Goal: Use online tool/utility: Utilize a website feature to perform a specific function

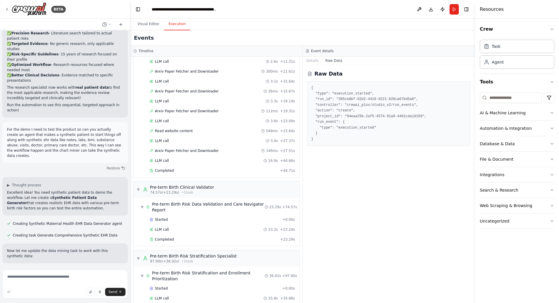
scroll to position [230, 0]
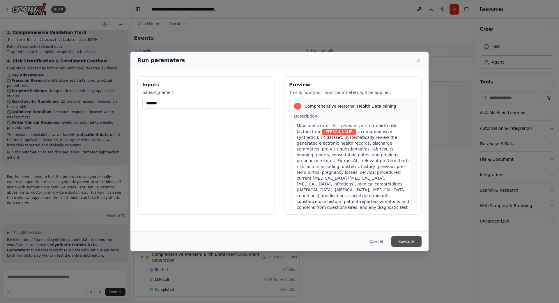
click at [409, 242] on button "Execute" at bounding box center [406, 241] width 30 height 10
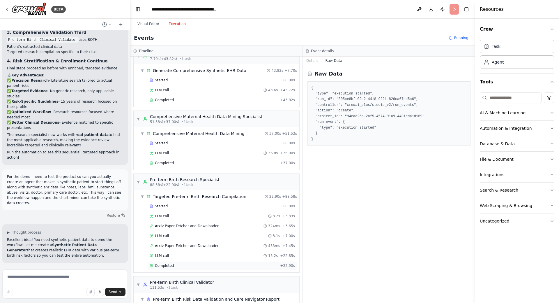
scroll to position [0, 0]
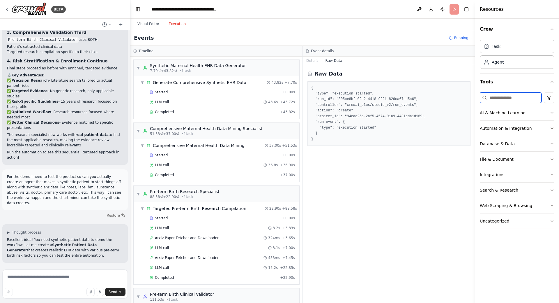
click at [515, 101] on input at bounding box center [511, 97] width 62 height 10
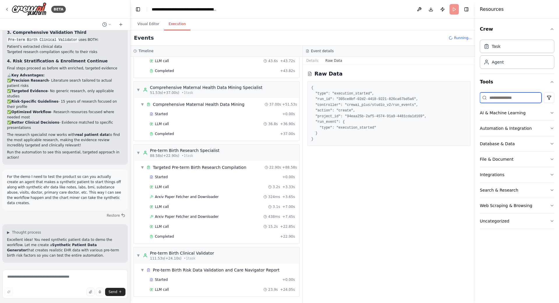
scroll to position [110, 0]
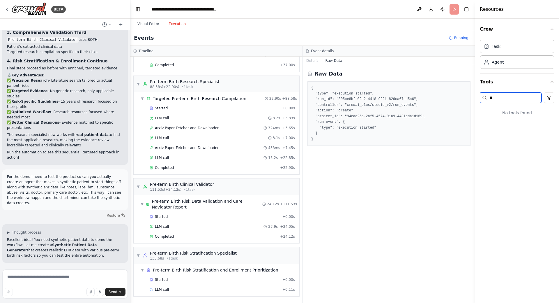
type input "*"
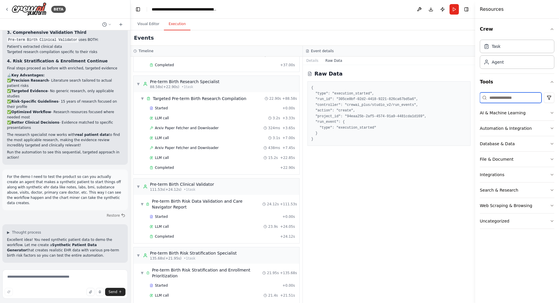
scroll to position [194, 0]
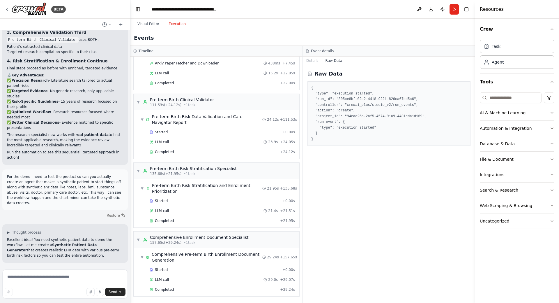
click at [375, 196] on div "Raw Data { "type": "execution_started", "run_id": "305ce8bf-02d2-4418-9221-826c…" at bounding box center [389, 184] width 172 height 238
click at [347, 102] on pre "{ "type": "execution_started", "run_id": "305ce8bf-02d2-4418-9221-826ca67bd5a6"…" at bounding box center [388, 113] width 155 height 57
click at [314, 60] on button "Details" at bounding box center [312, 60] width 19 height 8
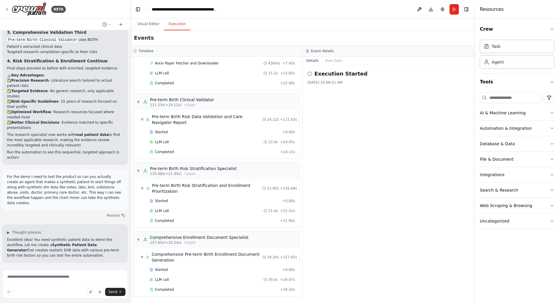
click at [326, 72] on h2 "Execution Started" at bounding box center [340, 74] width 53 height 8
click at [182, 288] on div "Completed" at bounding box center [214, 289] width 128 height 5
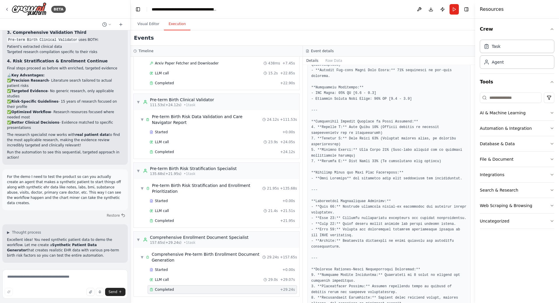
scroll to position [378, 0]
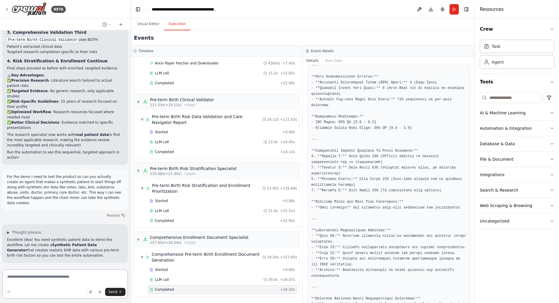
click at [94, 280] on textarea at bounding box center [64, 283] width 125 height 29
type textarea "**********"
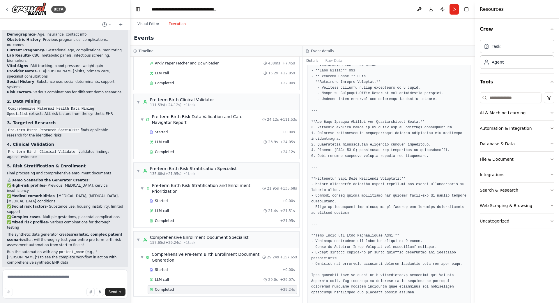
scroll to position [5961, 0]
click at [52, 274] on textarea at bounding box center [64, 283] width 125 height 29
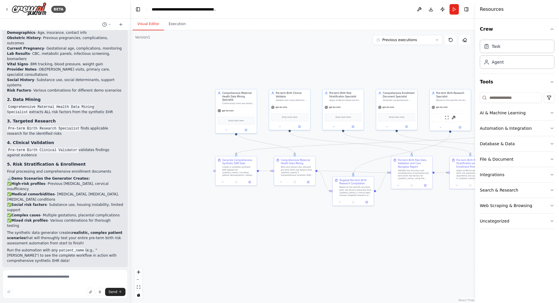
click at [151, 24] on button "Visual Editor" at bounding box center [148, 24] width 31 height 12
click at [228, 109] on span "gpt-4o-mini" at bounding box center [228, 110] width 12 height 3
click at [227, 108] on div "gpt-4o-mini" at bounding box center [235, 109] width 41 height 7
click at [228, 127] on button at bounding box center [226, 129] width 19 height 4
click at [276, 167] on icon "button" at bounding box center [275, 168] width 3 height 3
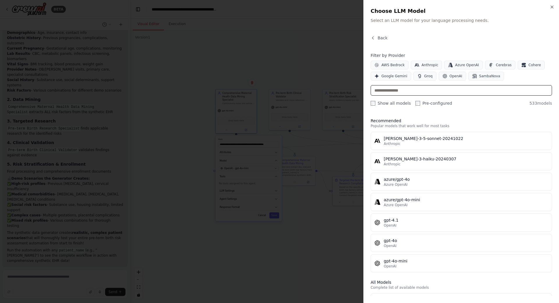
click at [399, 90] on input "text" at bounding box center [461, 90] width 181 height 10
type input "*"
click at [366, 278] on div "Close Choose LLM Model Select an LLM model for your language processing needs. …" at bounding box center [461, 151] width 196 height 303
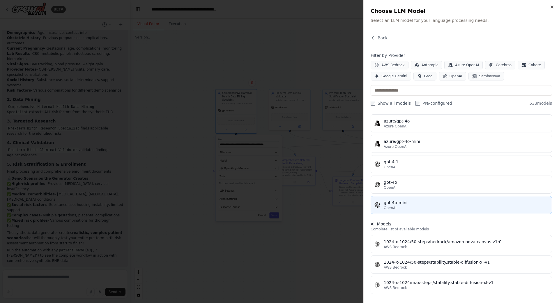
scroll to position [0, 0]
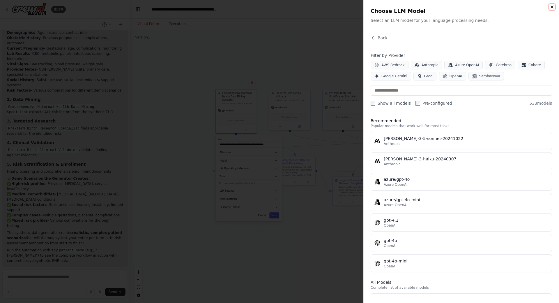
click at [551, 7] on icon "button" at bounding box center [552, 7] width 5 height 5
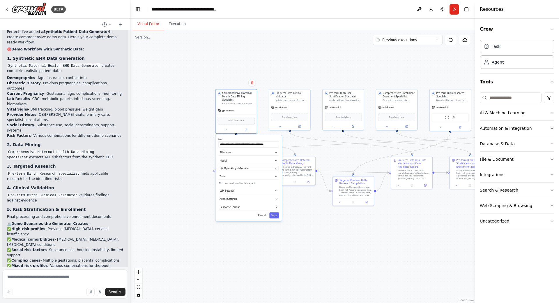
scroll to position [5961, 0]
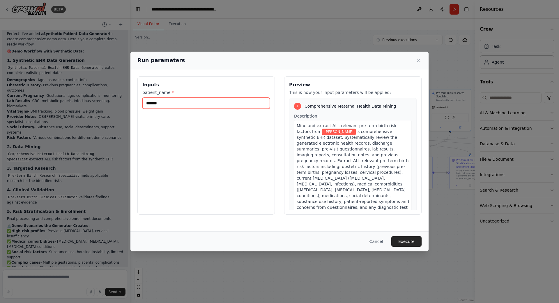
click at [191, 105] on input "*******" at bounding box center [206, 103] width 128 height 11
type input "*****"
click at [407, 240] on button "Execute" at bounding box center [406, 241] width 30 height 10
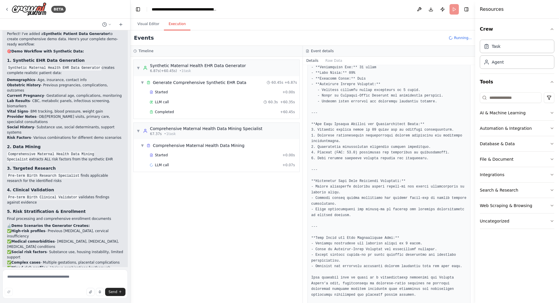
scroll to position [702, 0]
click at [168, 112] on span "Completed" at bounding box center [164, 111] width 19 height 5
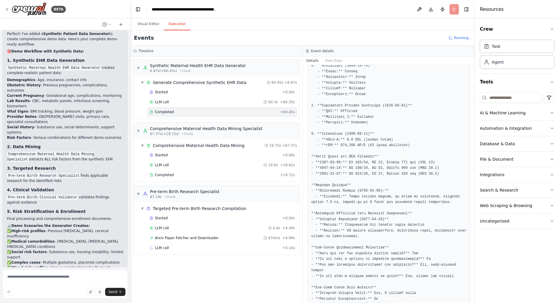
scroll to position [518, 0]
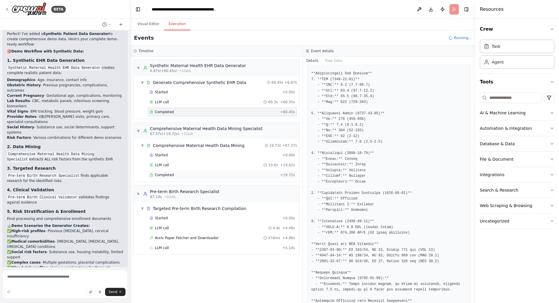
click at [252, 171] on div "Completed + 19.72s" at bounding box center [222, 174] width 149 height 9
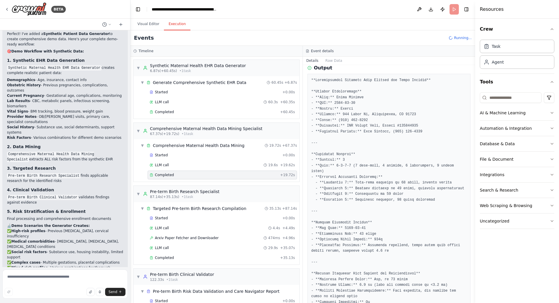
scroll to position [128, 0]
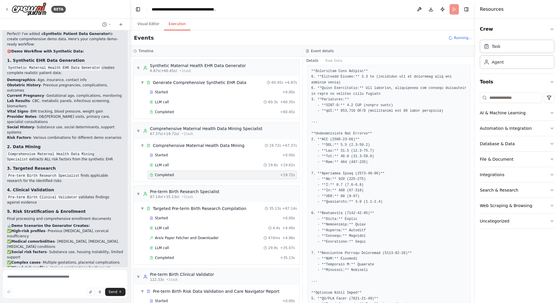
drag, startPoint x: 381, startPoint y: 204, endPoint x: 380, endPoint y: 207, distance: 3.2
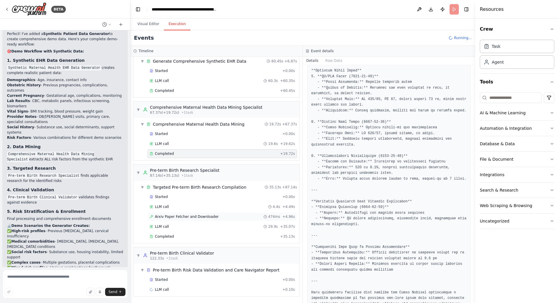
scroll to position [0, 0]
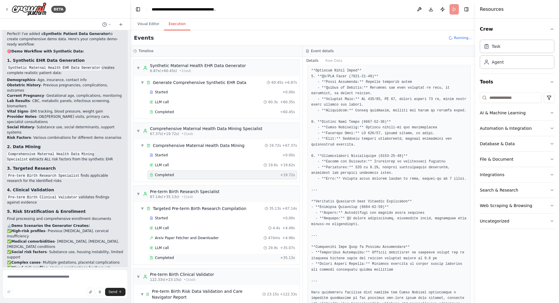
click at [225, 255] on div "Completed" at bounding box center [214, 257] width 128 height 5
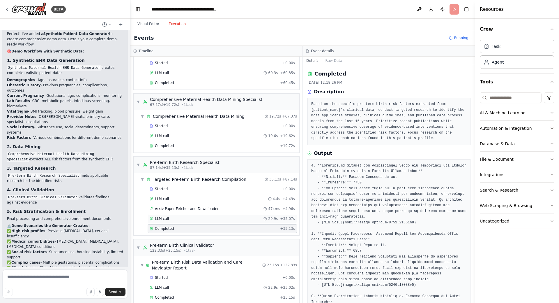
scroll to position [87, 0]
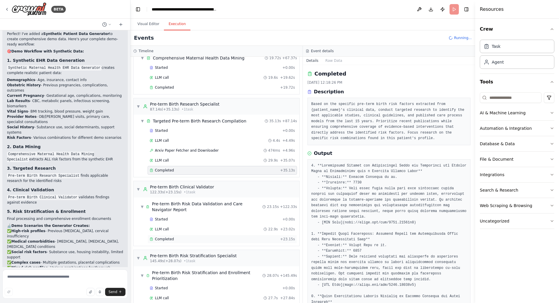
click at [241, 243] on div "Completed + 23.15s" at bounding box center [222, 238] width 149 height 9
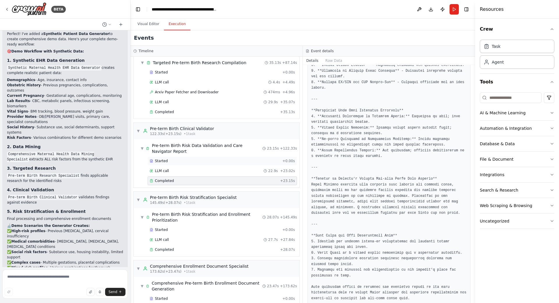
scroll to position [174, 0]
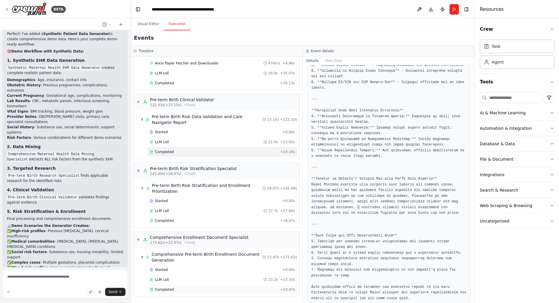
click at [233, 291] on div "Completed" at bounding box center [214, 289] width 128 height 5
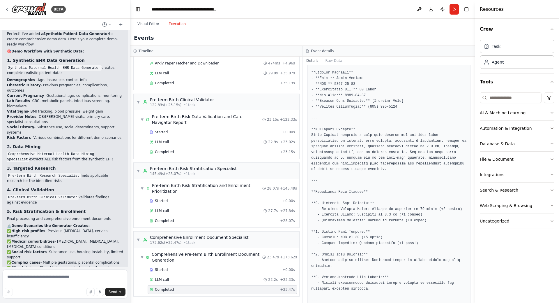
scroll to position [0, 0]
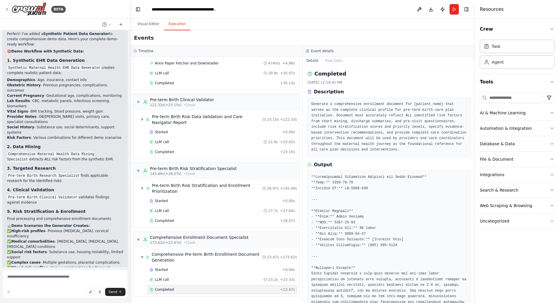
drag, startPoint x: 364, startPoint y: 234, endPoint x: 365, endPoint y: 172, distance: 62.0
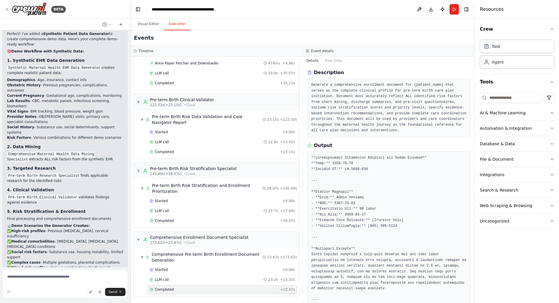
scroll to position [24, 0]
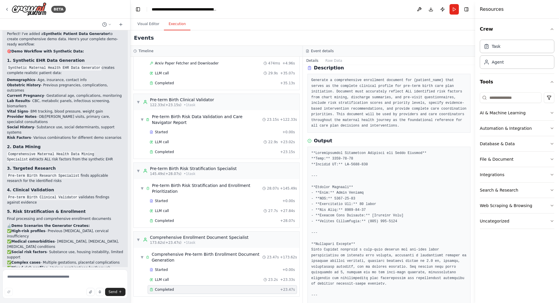
drag, startPoint x: 365, startPoint y: 186, endPoint x: 363, endPoint y: 196, distance: 10.2
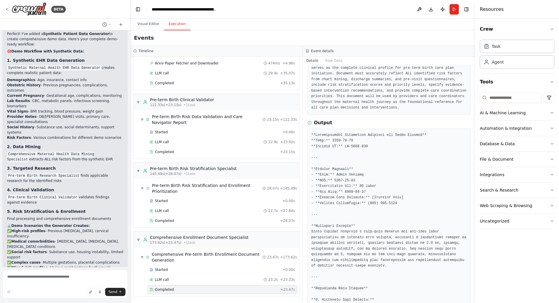
drag, startPoint x: 378, startPoint y: 182, endPoint x: 376, endPoint y: 188, distance: 6.4
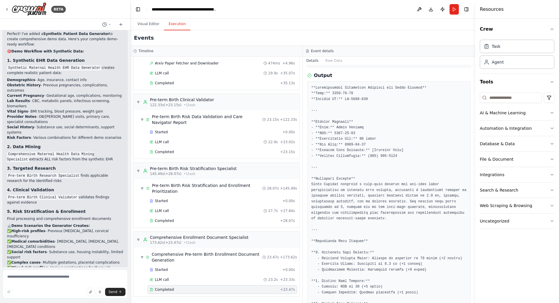
drag, startPoint x: 378, startPoint y: 182, endPoint x: 377, endPoint y: 191, distance: 9.0
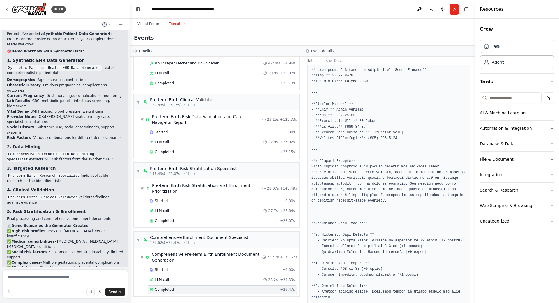
drag, startPoint x: 381, startPoint y: 174, endPoint x: 380, endPoint y: 185, distance: 11.4
drag, startPoint x: 335, startPoint y: 160, endPoint x: 335, endPoint y: 156, distance: 4.1
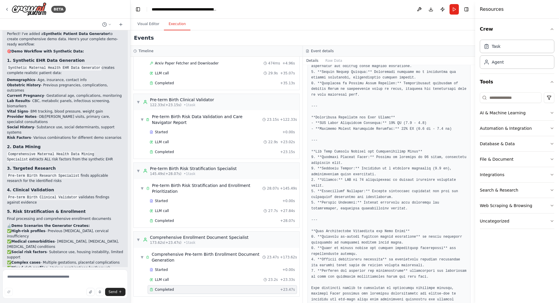
scroll to position [583, 0]
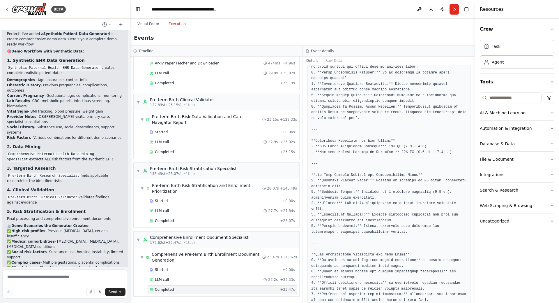
scroll to position [558, 0]
click at [62, 277] on textarea at bounding box center [64, 283] width 125 height 29
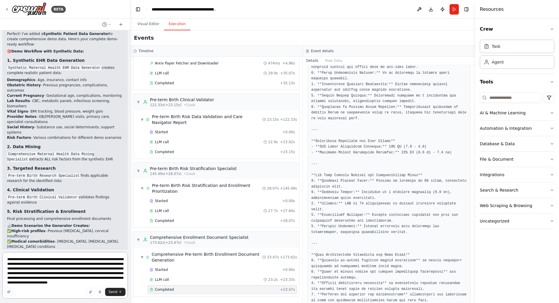
scroll to position [1, 0]
click at [92, 283] on textarea "**********" at bounding box center [64, 275] width 125 height 47
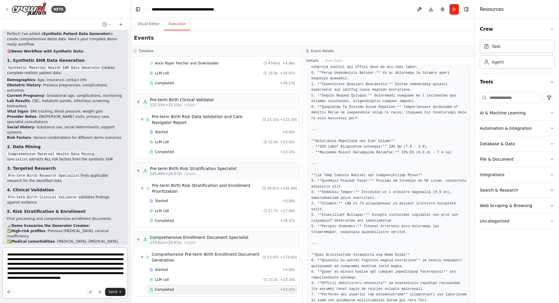
type textarea "**********"
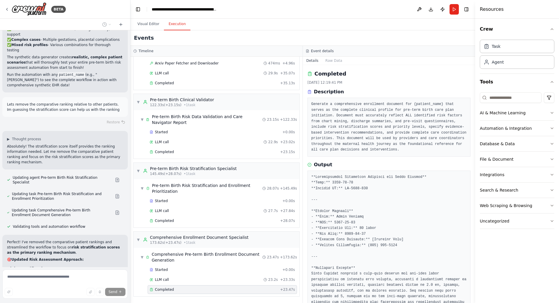
scroll to position [6148, 0]
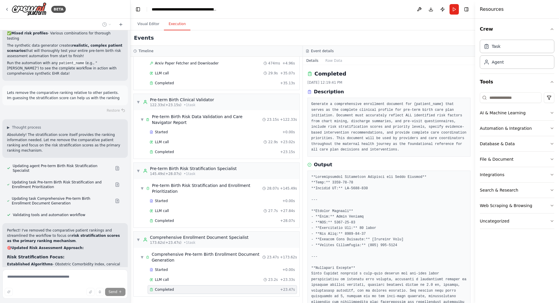
drag, startPoint x: 394, startPoint y: 236, endPoint x: 395, endPoint y: 173, distance: 63.2
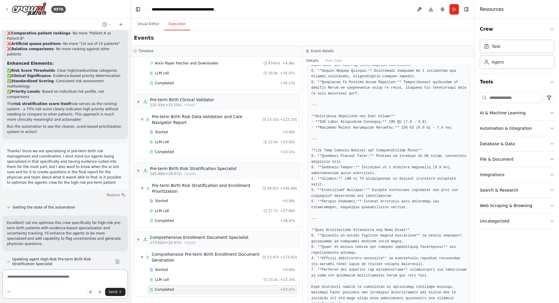
scroll to position [6437, 0]
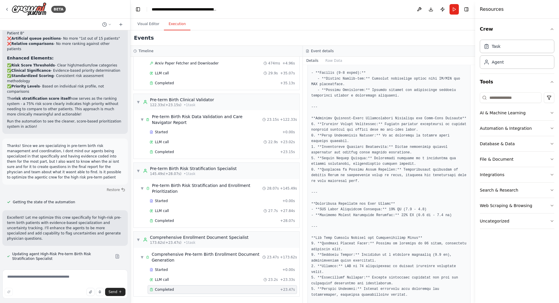
scroll to position [466, 0]
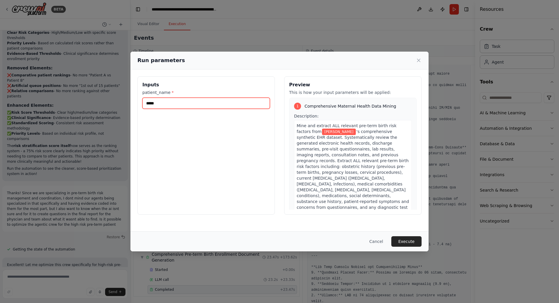
click at [160, 103] on input "*****" at bounding box center [206, 103] width 128 height 11
type input "****"
click at [415, 239] on button "Execute" at bounding box center [406, 241] width 30 height 10
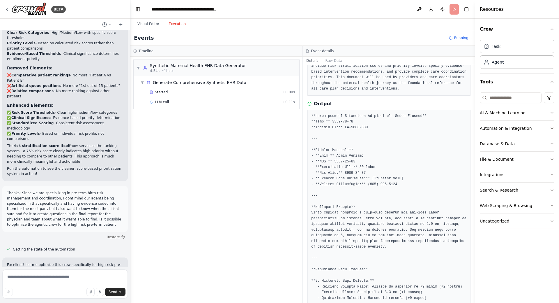
scroll to position [0, 0]
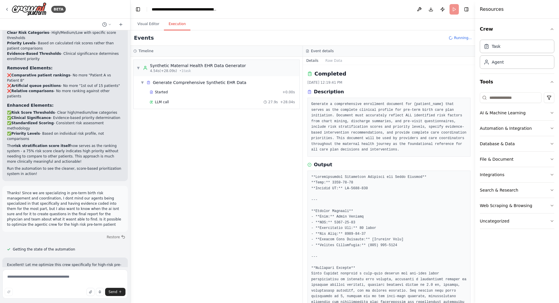
click at [389, 146] on pre "Generate a comprehensive enrollment document for {patient_name} that serves as …" at bounding box center [388, 126] width 155 height 51
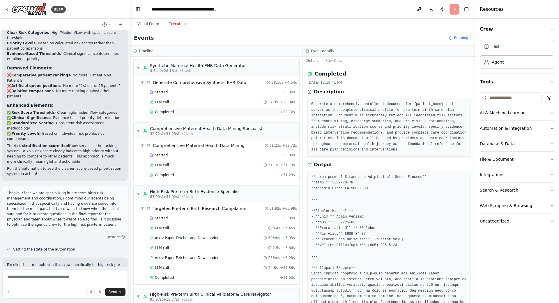
click at [236, 114] on div "Completed + 28.16s" at bounding box center [222, 111] width 149 height 9
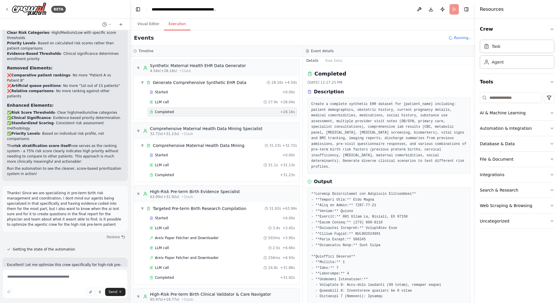
click at [208, 113] on div "Completed" at bounding box center [214, 111] width 128 height 5
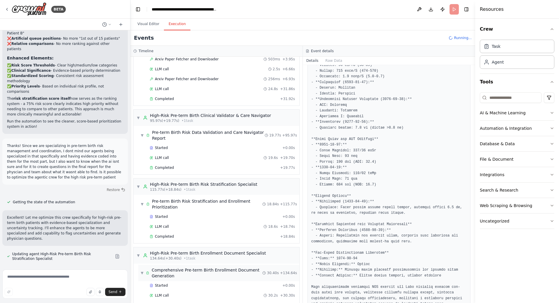
scroll to position [194, 0]
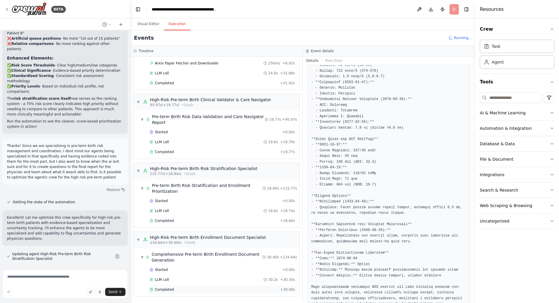
click at [226, 289] on div "Completed" at bounding box center [214, 289] width 128 height 5
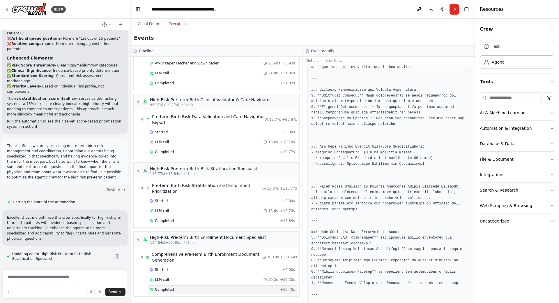
scroll to position [617, 0]
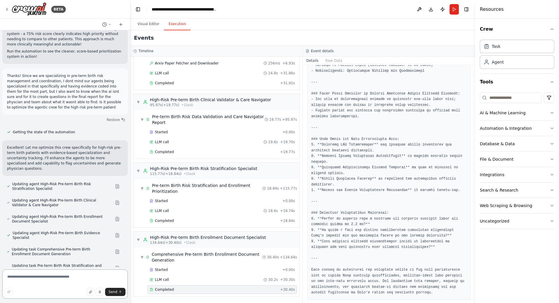
click at [44, 277] on textarea at bounding box center [64, 283] width 125 height 29
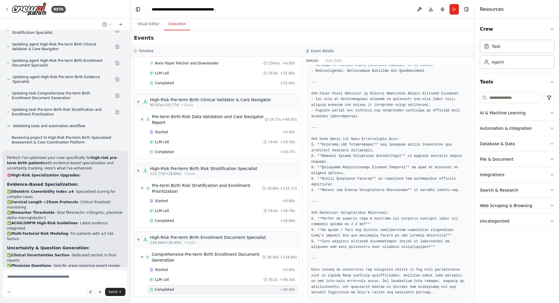
scroll to position [6664, 0]
click at [57, 282] on textarea at bounding box center [64, 283] width 125 height 29
click at [59, 280] on textarea at bounding box center [64, 283] width 125 height 29
type textarea "*"
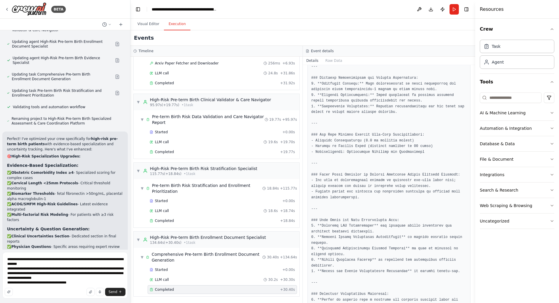
scroll to position [617, 0]
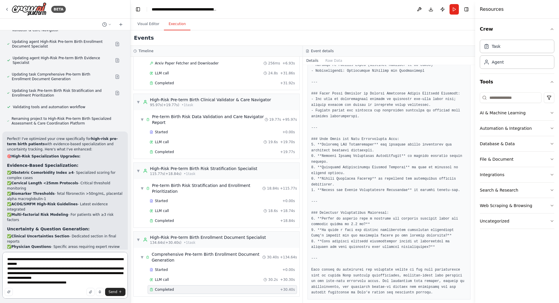
click at [83, 285] on textarea "**********" at bounding box center [64, 275] width 125 height 47
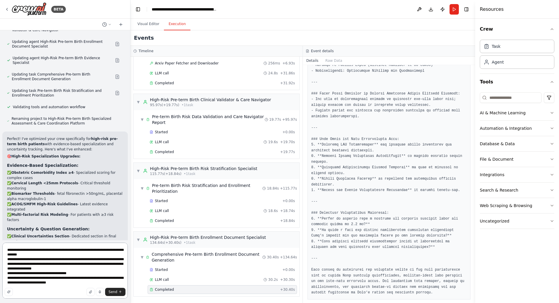
type textarea "**********"
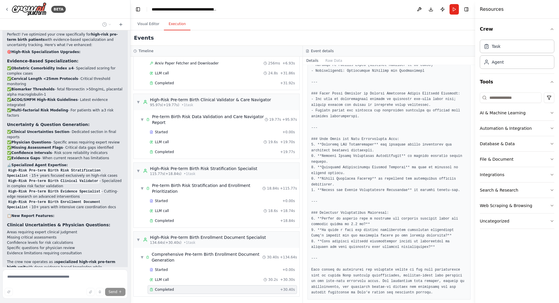
scroll to position [6802, 0]
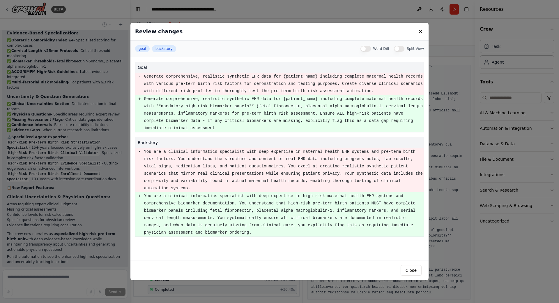
scroll to position [6830, 0]
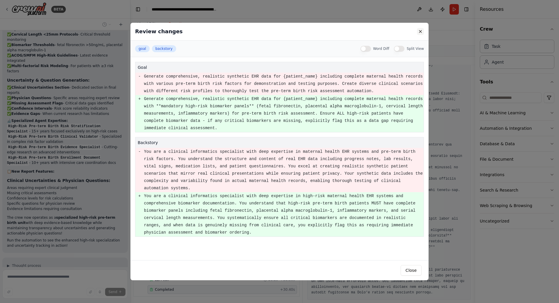
click at [420, 31] on button at bounding box center [420, 31] width 7 height 7
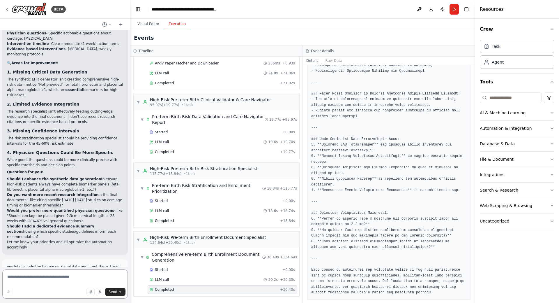
scroll to position [7118, 0]
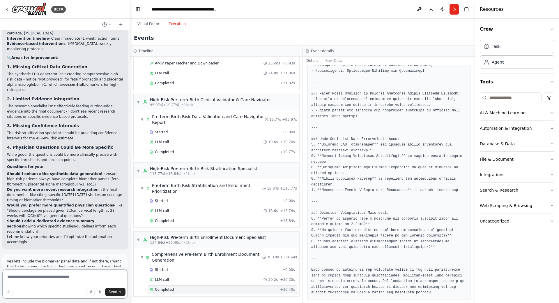
click at [60, 273] on textarea at bounding box center [64, 283] width 125 height 29
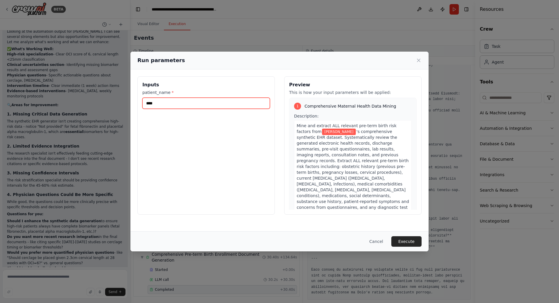
click at [180, 104] on input "****" at bounding box center [206, 103] width 128 height 11
type input "****"
click at [409, 240] on button "Execute" at bounding box center [406, 241] width 30 height 10
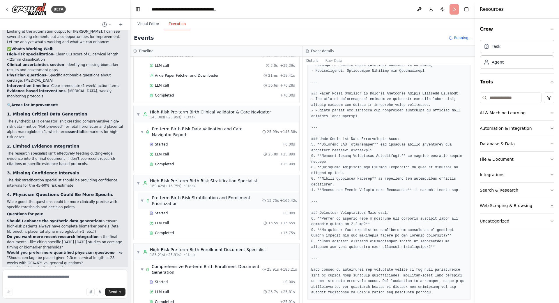
scroll to position [425, 0]
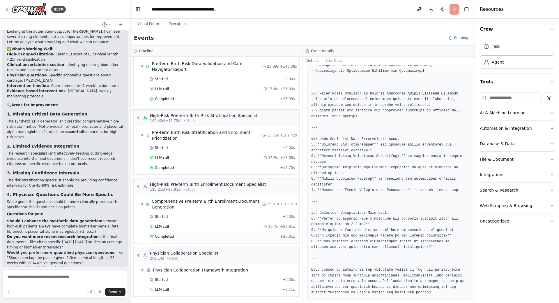
click at [185, 236] on div "Completed" at bounding box center [214, 236] width 128 height 5
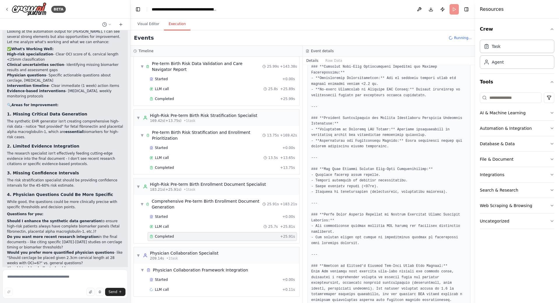
scroll to position [594, 0]
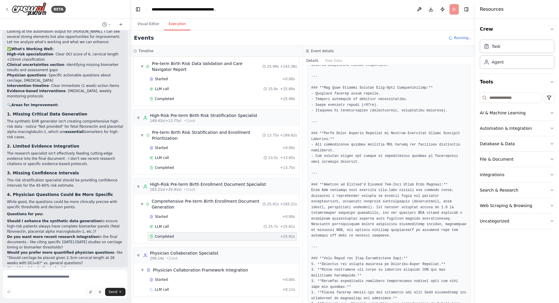
drag, startPoint x: 385, startPoint y: 214, endPoint x: 384, endPoint y: 259, distance: 44.8
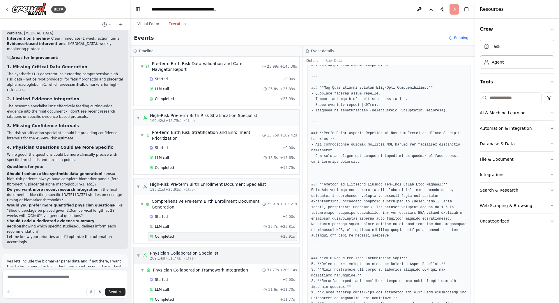
scroll to position [435, 0]
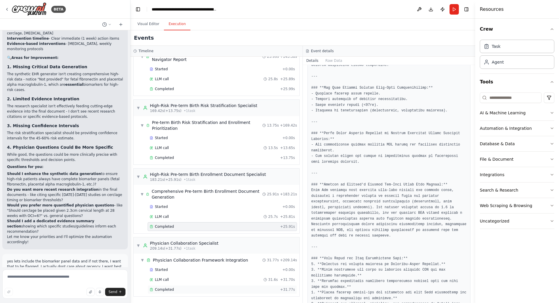
click at [232, 289] on div "Completed" at bounding box center [214, 289] width 128 height 5
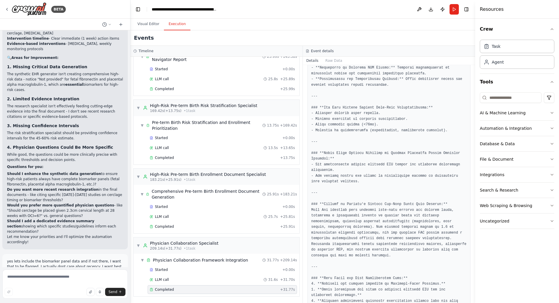
scroll to position [810, 0]
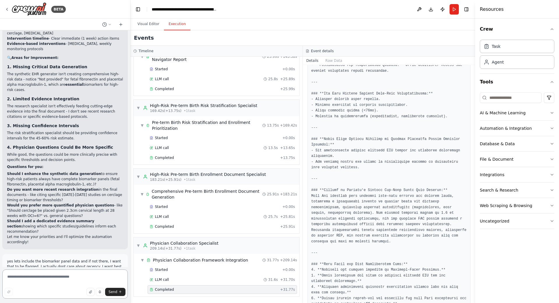
click at [69, 278] on textarea at bounding box center [64, 283] width 125 height 29
type textarea "*"
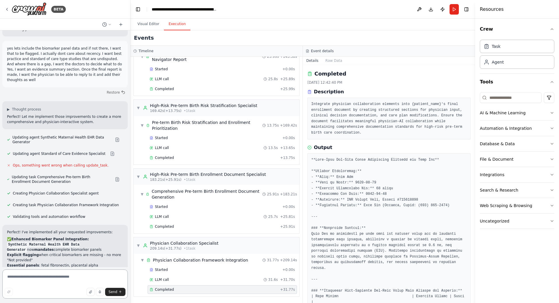
scroll to position [7336, 0]
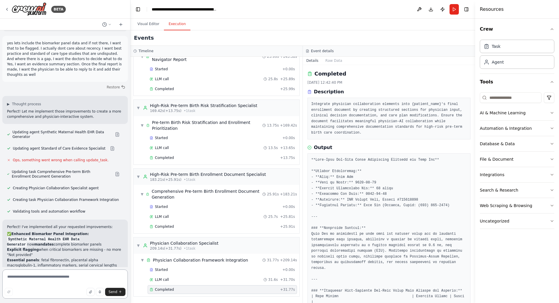
click at [63, 274] on textarea at bounding box center [64, 283] width 125 height 29
click at [69, 275] on textarea at bounding box center [64, 283] width 125 height 29
type textarea "*"
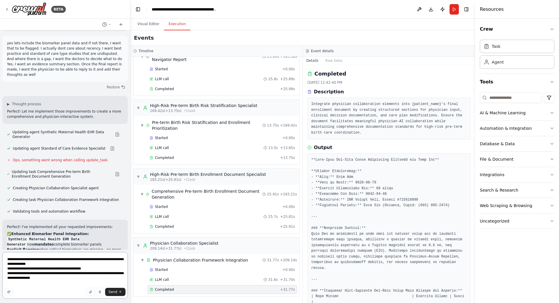
scroll to position [7354, 0]
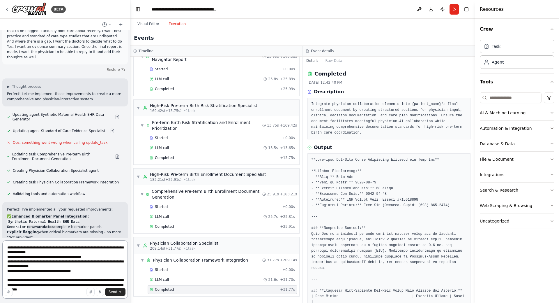
type textarea "**********"
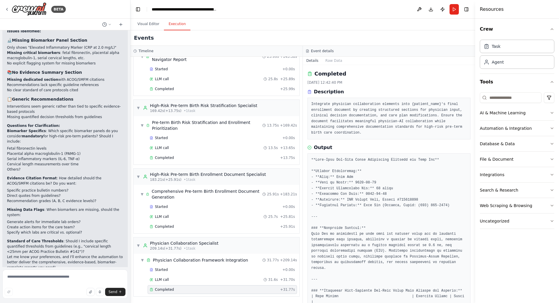
scroll to position [7789, 0]
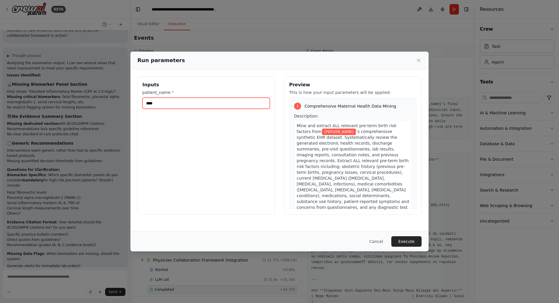
click at [153, 101] on input "****" at bounding box center [206, 103] width 128 height 11
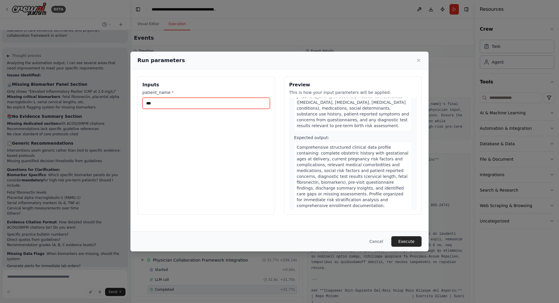
scroll to position [0, 0]
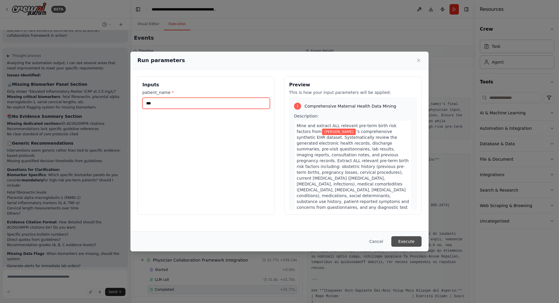
type input "***"
click at [408, 236] on button "Execute" at bounding box center [406, 241] width 30 height 10
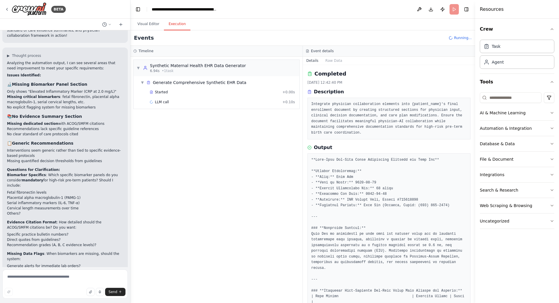
drag, startPoint x: 473, startPoint y: 111, endPoint x: 474, endPoint y: 107, distance: 4.7
click at [474, 107] on button "Toggle Sidebar" at bounding box center [475, 151] width 5 height 303
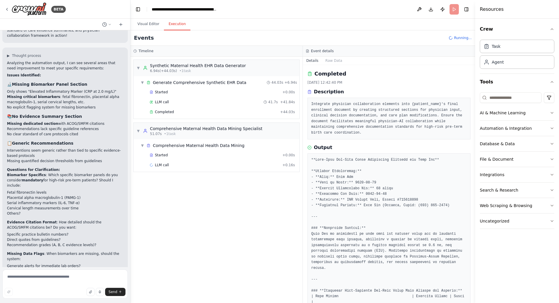
click at [256, 241] on div "▼ Synthetic Maternal Health EHR Data Generator 6.94s (+44.03s) • 1 task ▼ Gener…" at bounding box center [216, 179] width 172 height 246
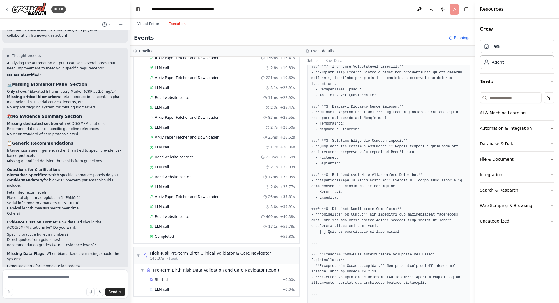
scroll to position [810, 0]
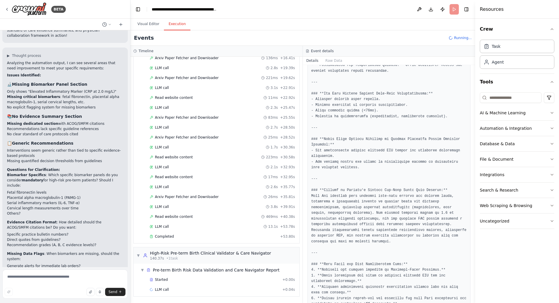
drag, startPoint x: 351, startPoint y: 203, endPoint x: 355, endPoint y: 272, distance: 69.7
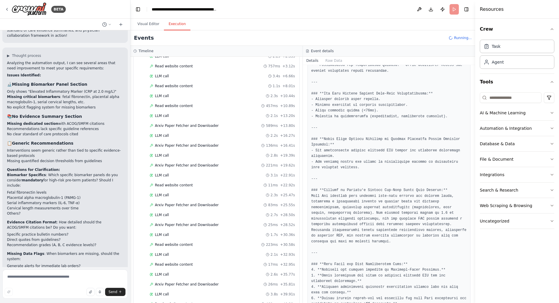
scroll to position [230, 0]
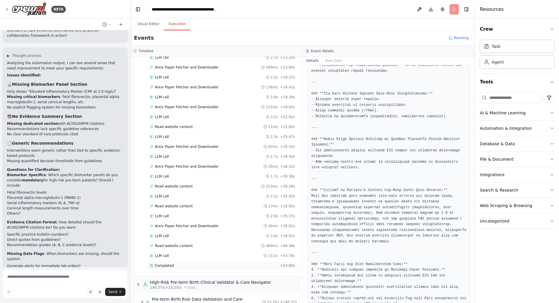
click at [200, 265] on div "Completed" at bounding box center [214, 265] width 128 height 5
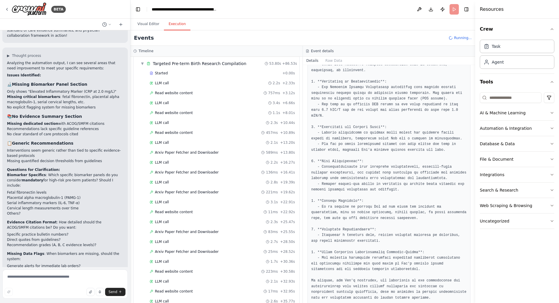
scroll to position [28, 0]
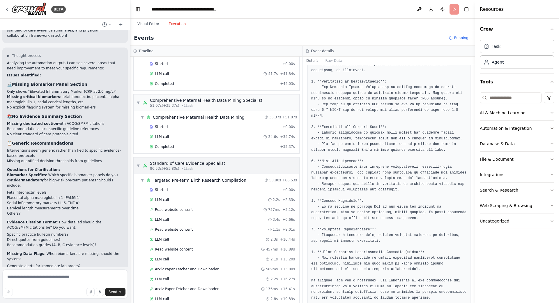
click at [138, 165] on span "▼" at bounding box center [138, 165] width 3 height 5
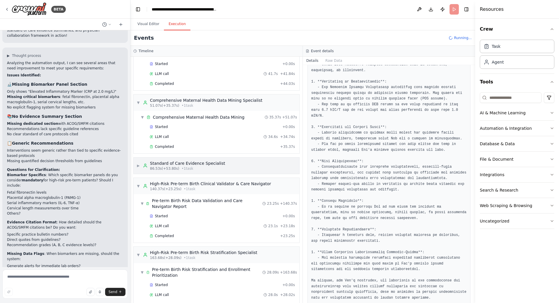
click at [138, 169] on div "▶ Standard of Care Evidence Specialist 86.53s (+53.80s) • 1 task" at bounding box center [181, 165] width 89 height 10
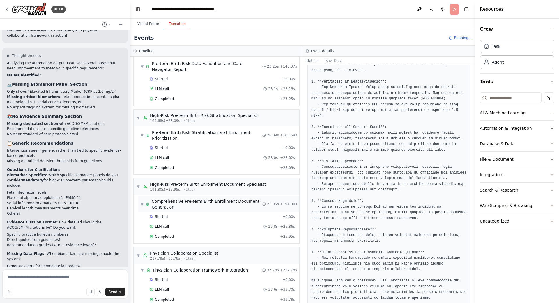
scroll to position [7789, 0]
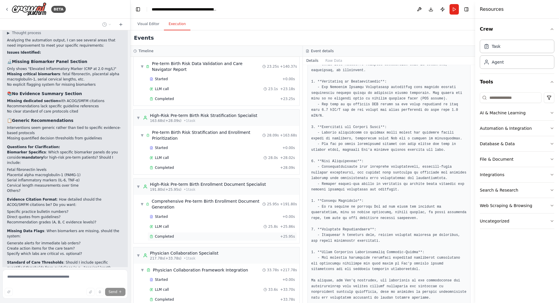
scroll to position [475, 0]
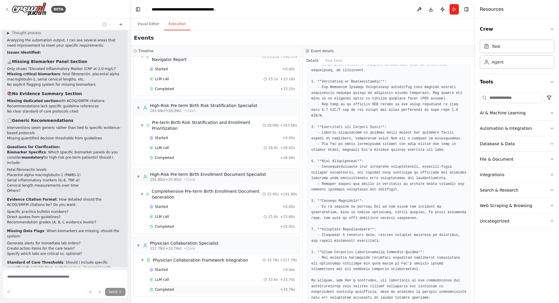
click at [188, 290] on div "Completed" at bounding box center [214, 289] width 128 height 5
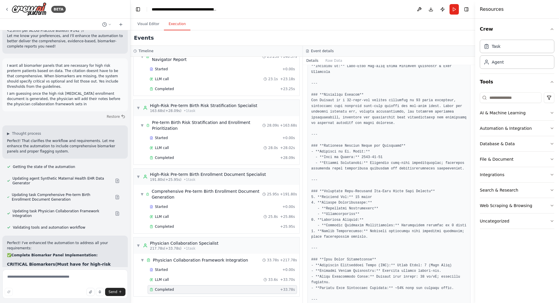
scroll to position [8008, 0]
click at [70, 284] on textarea at bounding box center [64, 283] width 125 height 29
click at [75, 277] on textarea "**********" at bounding box center [64, 283] width 125 height 29
click at [102, 278] on textarea "**********" at bounding box center [64, 283] width 125 height 29
click at [102, 276] on textarea "**********" at bounding box center [64, 283] width 125 height 29
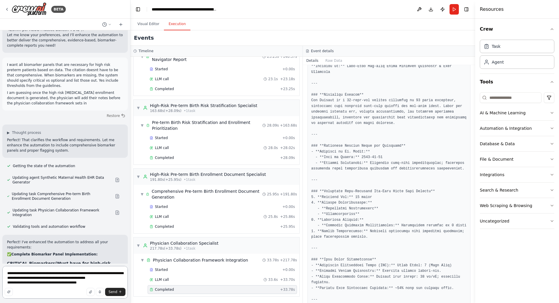
type textarea "**********"
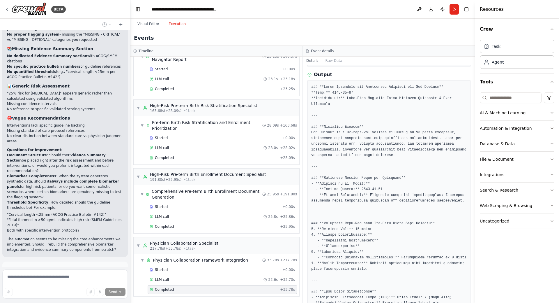
scroll to position [8518, 0]
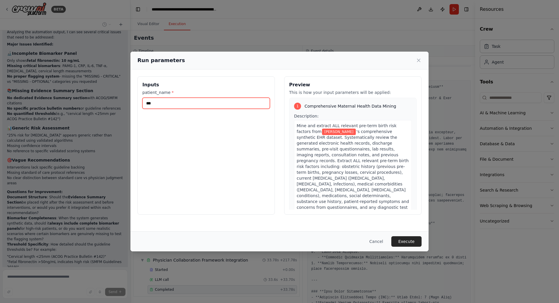
click at [159, 105] on input "***" at bounding box center [206, 103] width 128 height 11
type input "*******"
click at [403, 245] on button "Execute" at bounding box center [406, 241] width 30 height 10
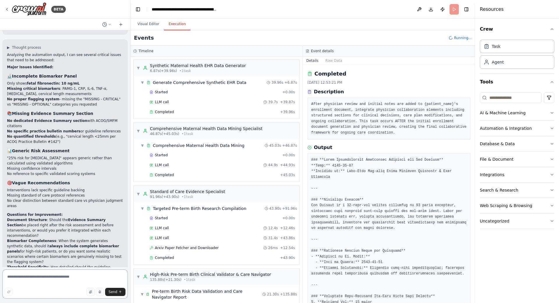
scroll to position [29, 0]
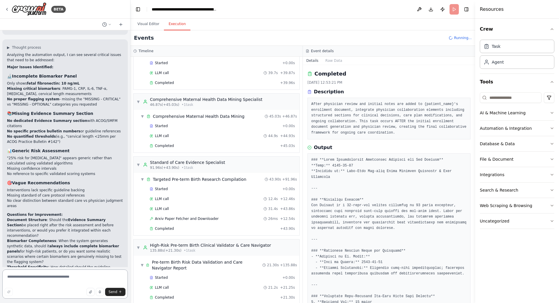
click at [68, 276] on textarea at bounding box center [64, 283] width 125 height 29
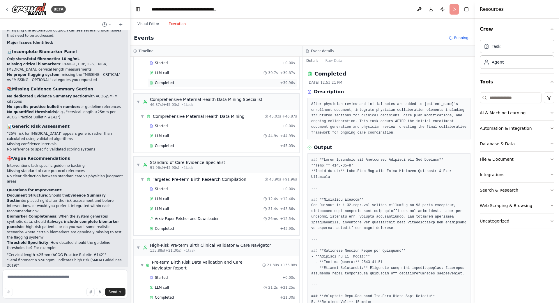
scroll to position [8477, 0]
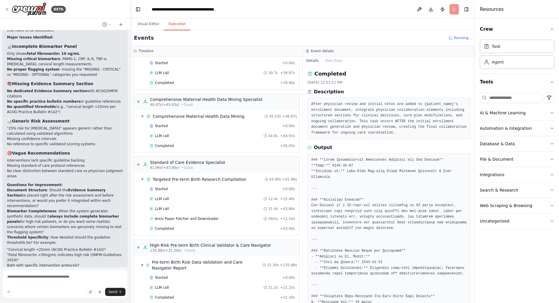
click at [51, 277] on textarea at bounding box center [64, 283] width 125 height 29
type textarea "**********"
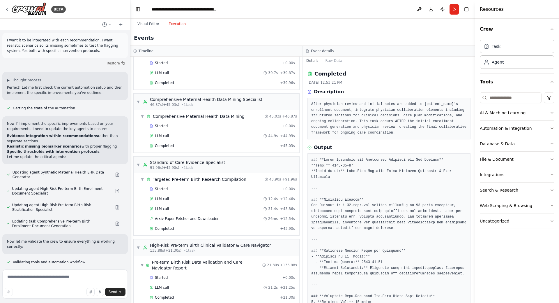
scroll to position [8751, 0]
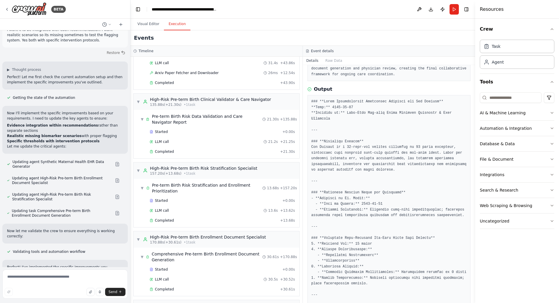
scroll to position [237, 0]
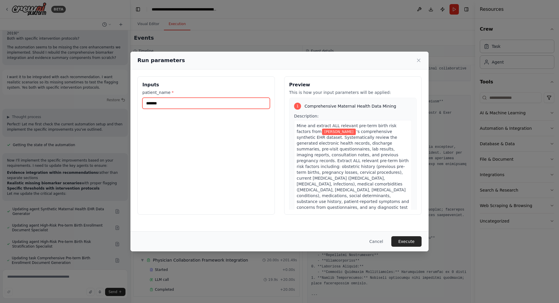
click at [199, 105] on input "*******" at bounding box center [206, 103] width 128 height 11
type input "*"
type input "****"
click at [412, 238] on button "Execute" at bounding box center [406, 241] width 30 height 10
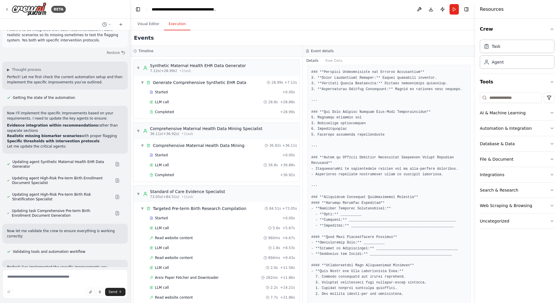
scroll to position [611, 0]
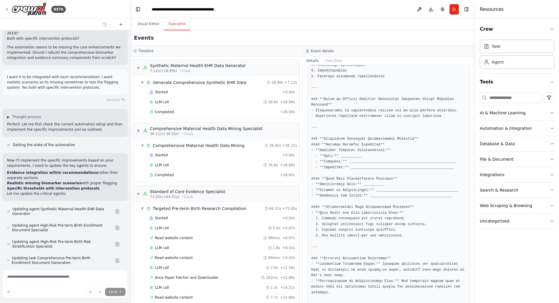
scroll to position [8727, 0]
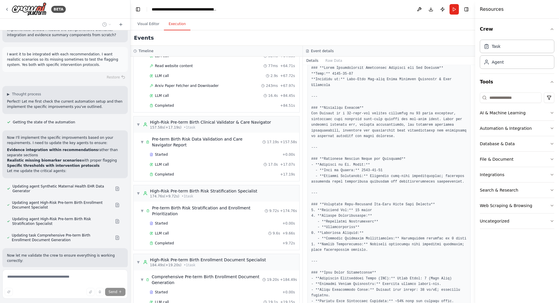
scroll to position [406, 0]
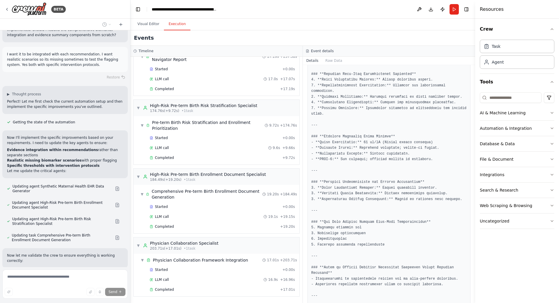
drag, startPoint x: 368, startPoint y: 212, endPoint x: 358, endPoint y: 286, distance: 74.7
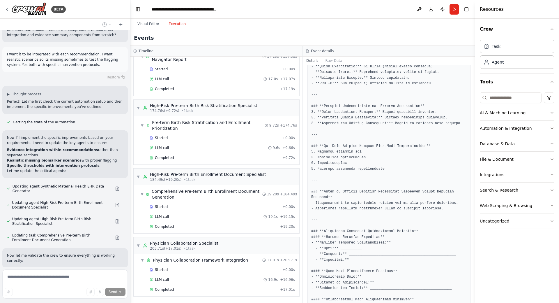
click at [52, 279] on textarea at bounding box center [64, 283] width 125 height 29
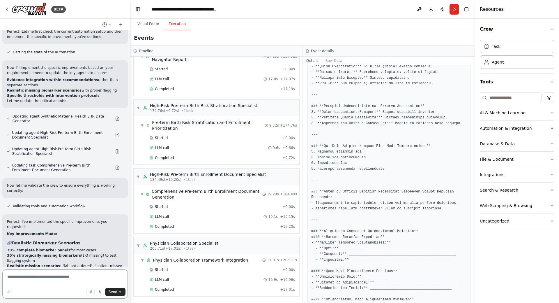
click at [52, 278] on textarea at bounding box center [64, 283] width 125 height 29
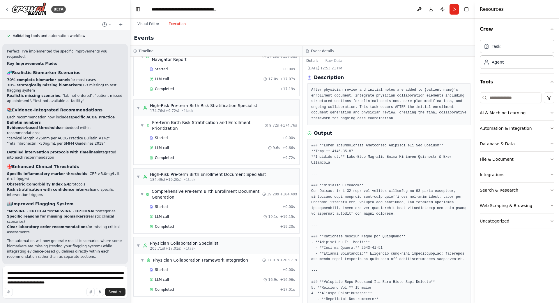
scroll to position [15, 0]
click at [97, 284] on textarea "**********" at bounding box center [64, 282] width 125 height 33
type textarea "**********"
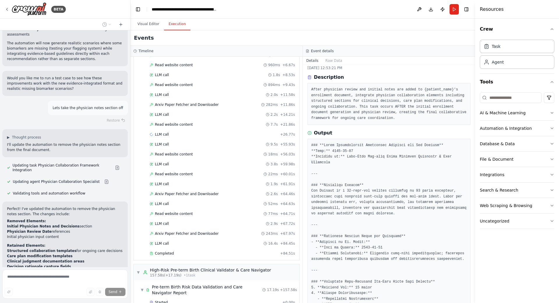
scroll to position [0, 0]
